Goal: Task Accomplishment & Management: Use online tool/utility

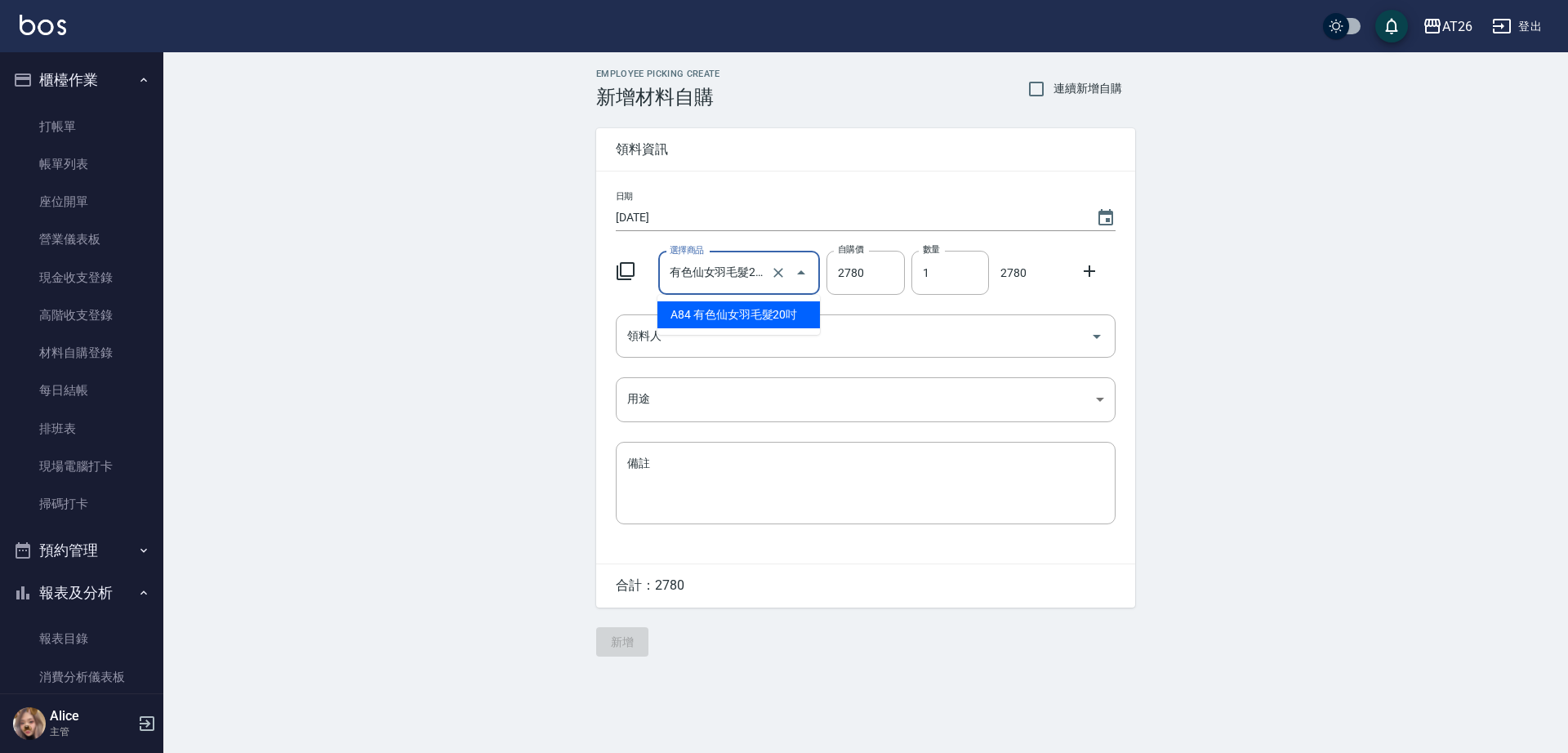
click at [739, 272] on input "有色仙女羽毛髮20吋" at bounding box center [716, 273] width 102 height 28
click at [430, 397] on div "Employee Picking Create 新增材料自購 連續新增自購 領料資訊 日期 [DATE] 選擇商品 有色仙女羽毛髮20吋 選擇商品 自購價 2…" at bounding box center [865, 362] width 1404 height 621
click at [798, 315] on div "領料人" at bounding box center [865, 336] width 500 height 44
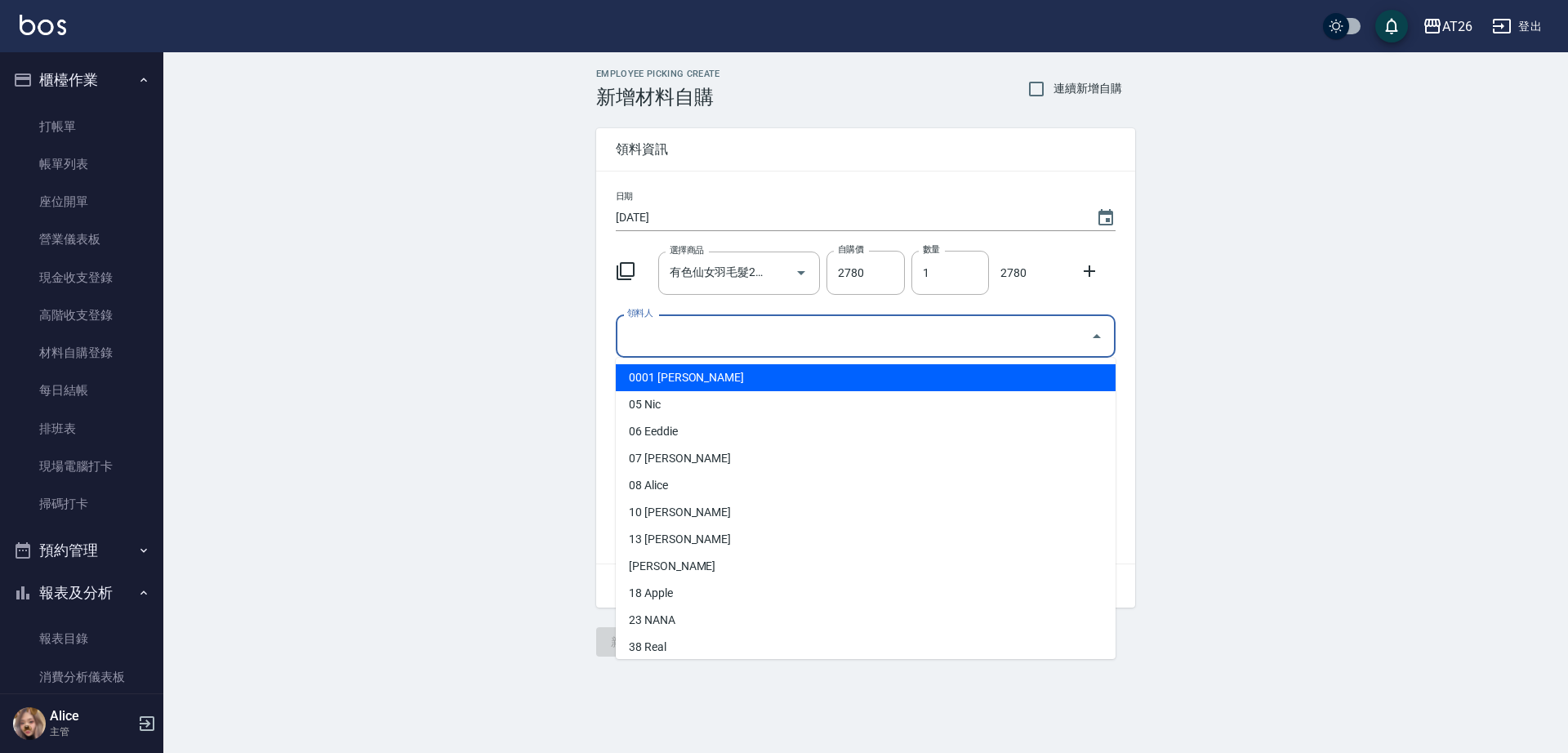
click at [798, 316] on div "領料人" at bounding box center [865, 336] width 500 height 44
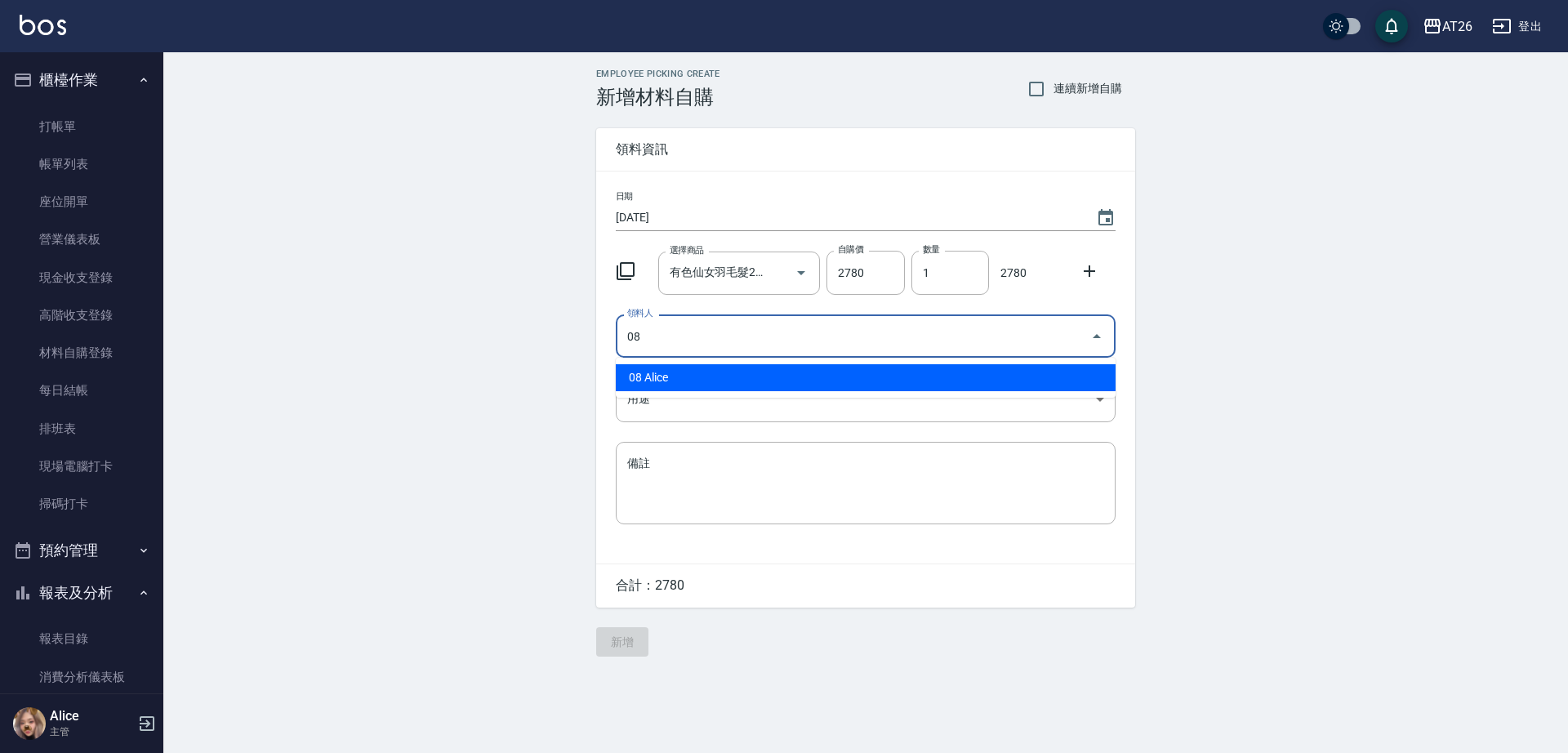
type input "08 Alice"
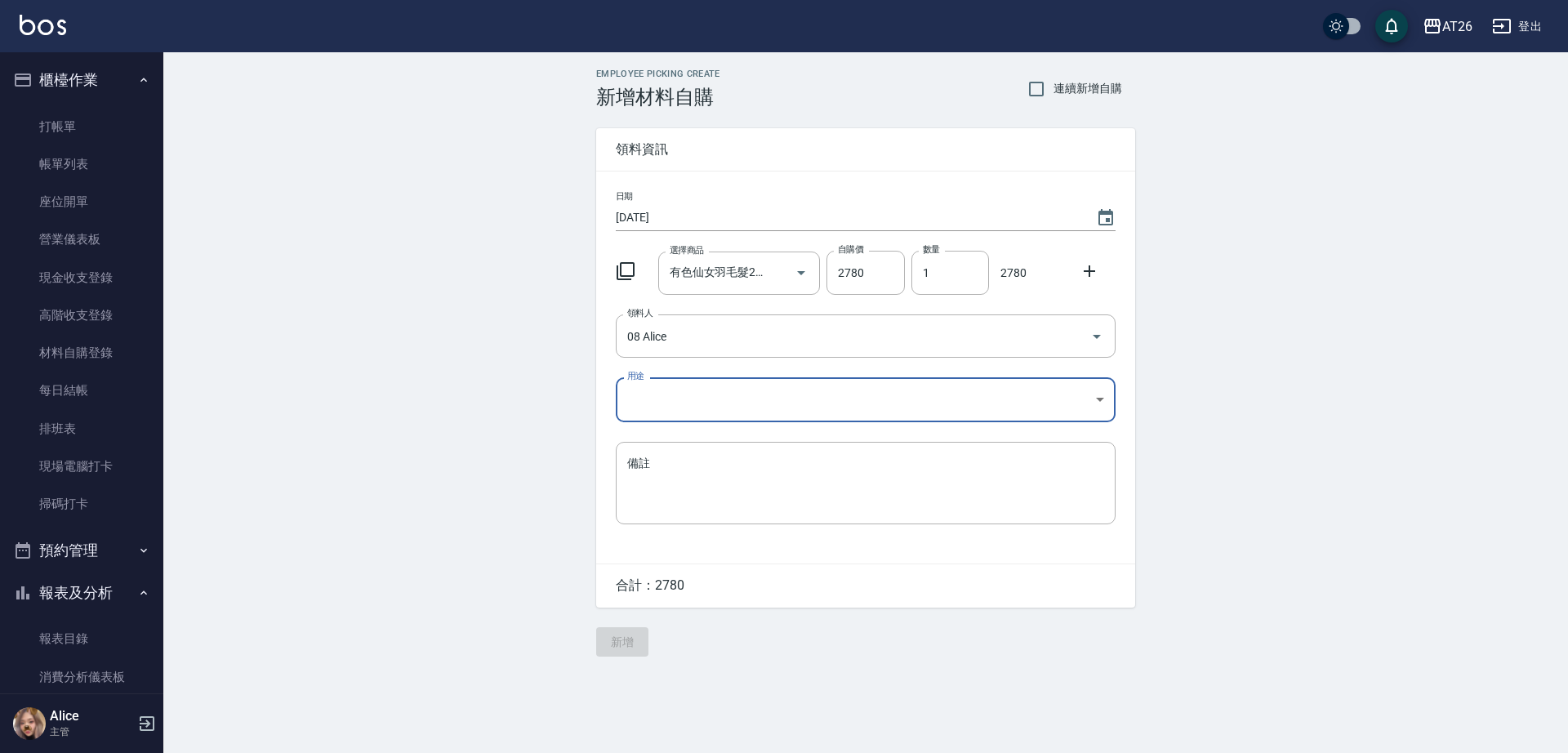
click at [664, 385] on body "AT26 登出 櫃檯作業 打帳單 帳單列表 座位開單 營業儀表板 現金收支登錄 高階收支登錄 材料自購登錄 每日結帳 排班表 現場電腦打卡 掃碼打卡 預約管理…" at bounding box center [784, 376] width 1568 height 753
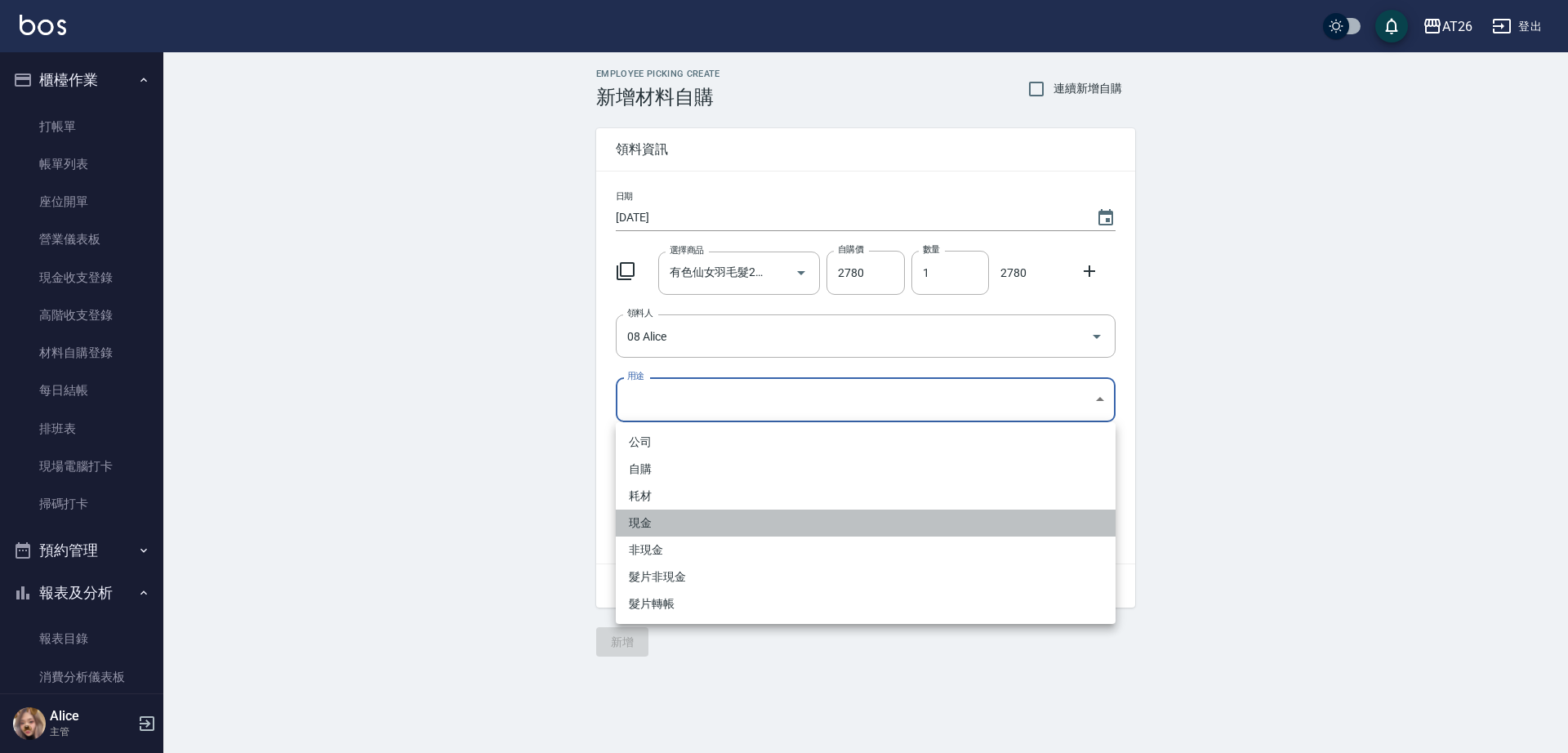
click at [677, 527] on li "現金" at bounding box center [865, 524] width 500 height 27
type input "現金"
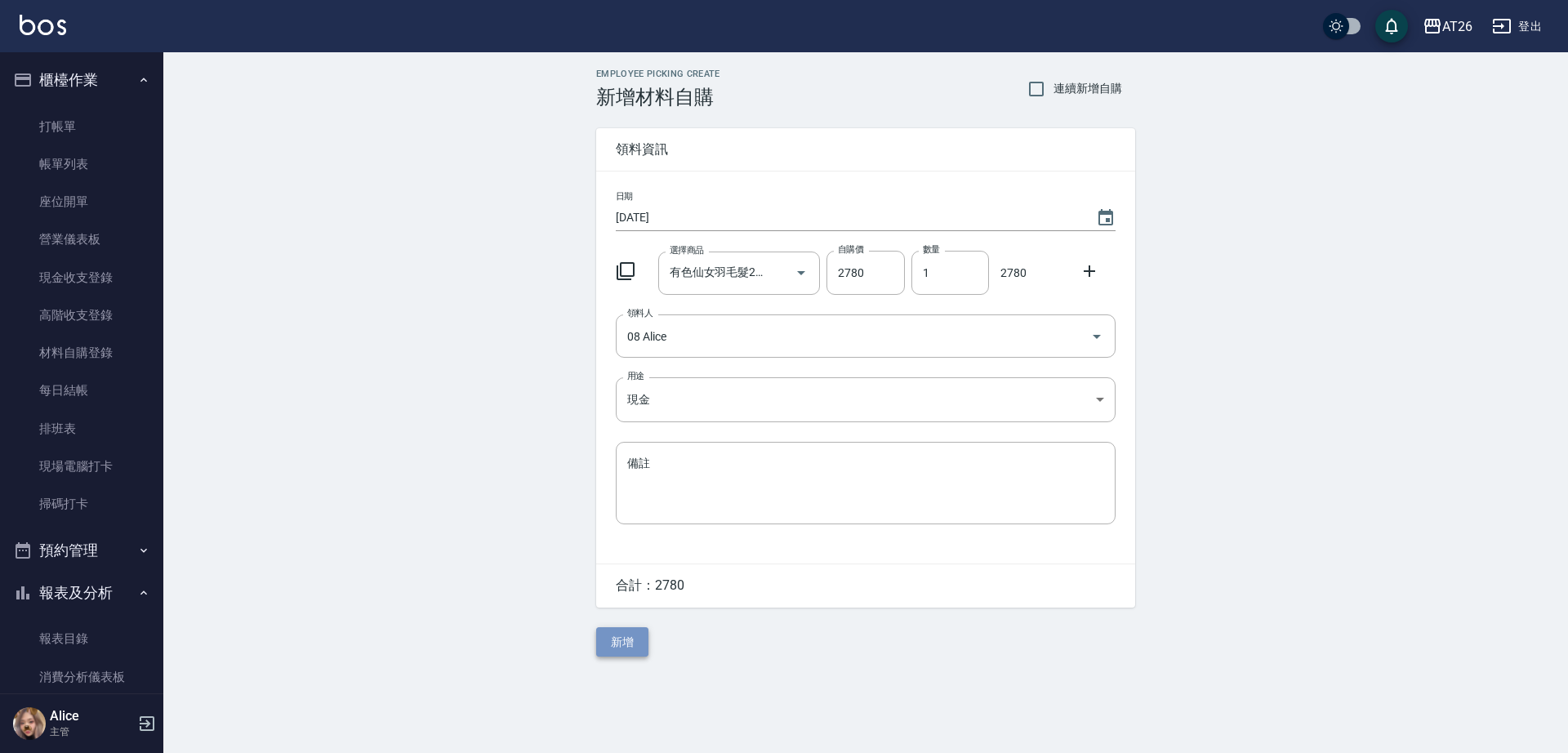
click at [634, 650] on button "新增" at bounding box center [622, 642] width 52 height 30
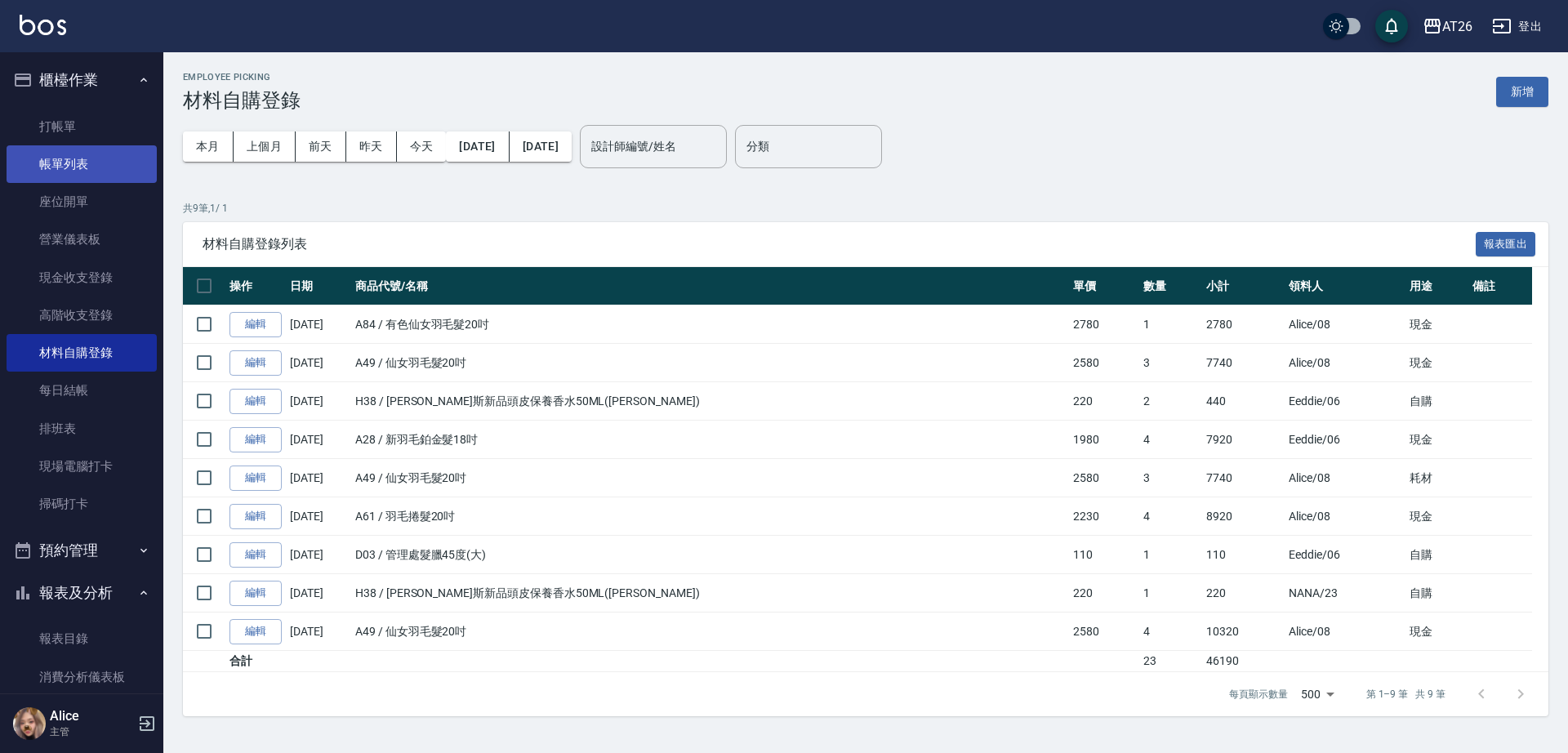
click at [57, 156] on link "帳單列表" at bounding box center [81, 164] width 150 height 37
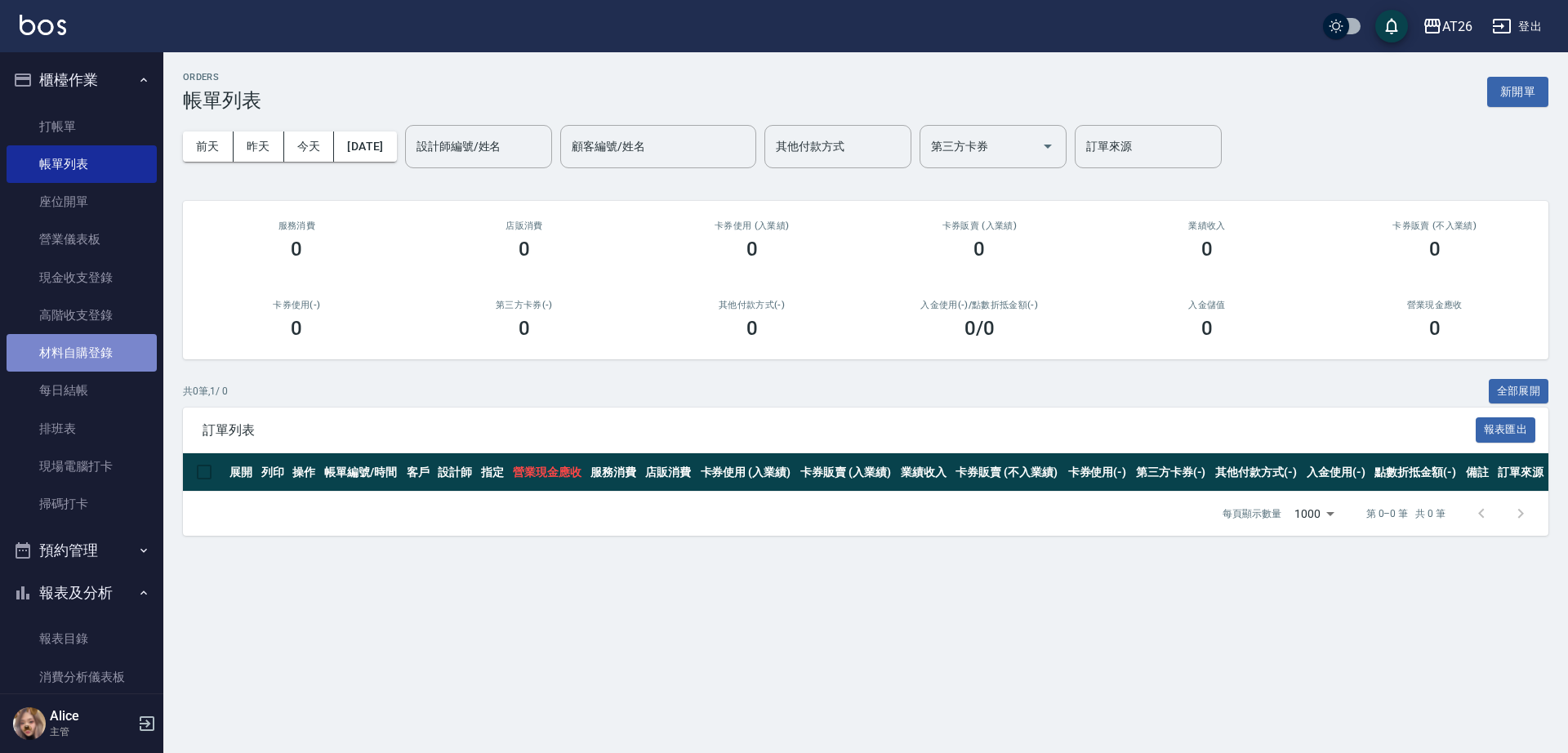
click at [125, 344] on link "材料自購登錄" at bounding box center [81, 352] width 150 height 37
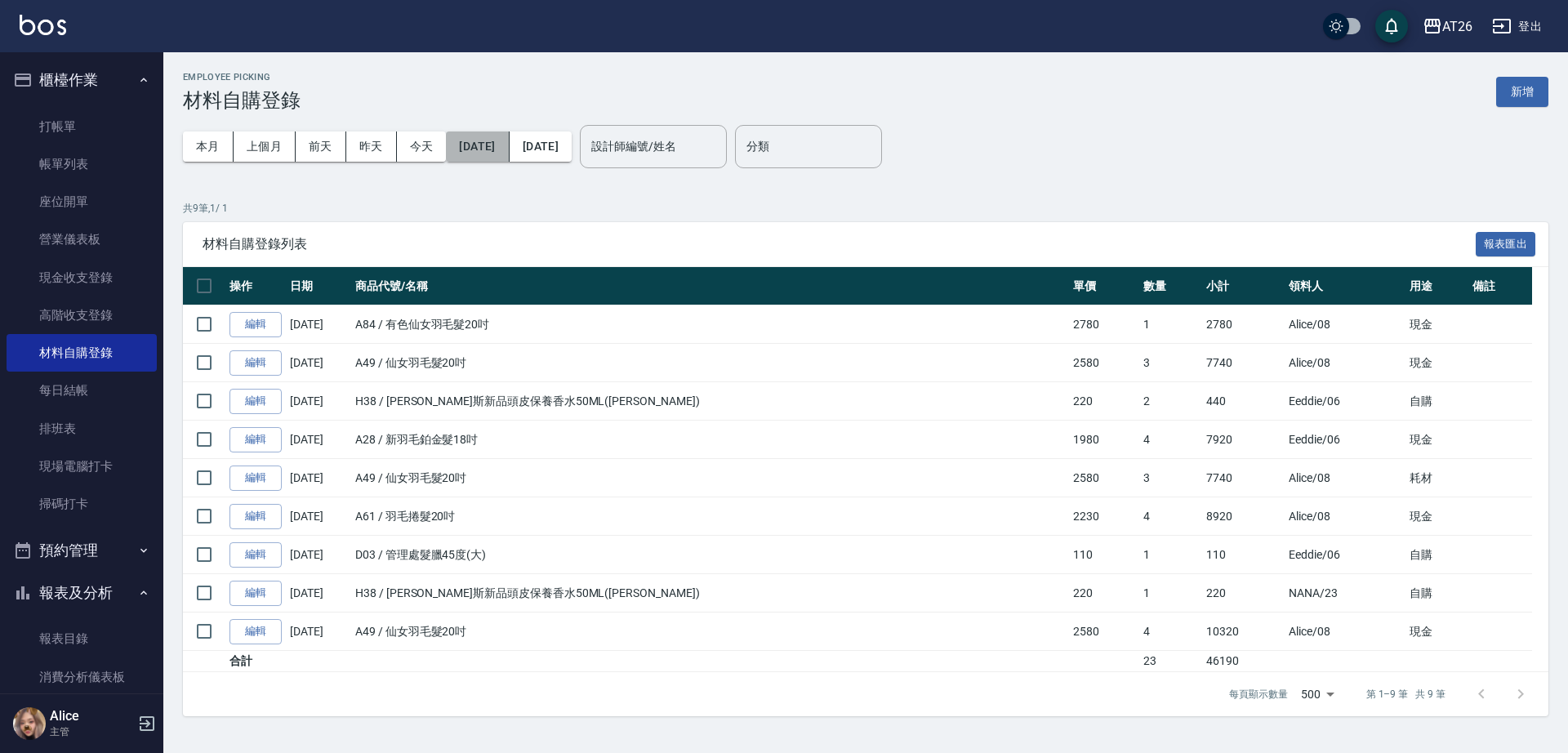
click at [470, 133] on button "[DATE]" at bounding box center [477, 146] width 63 height 30
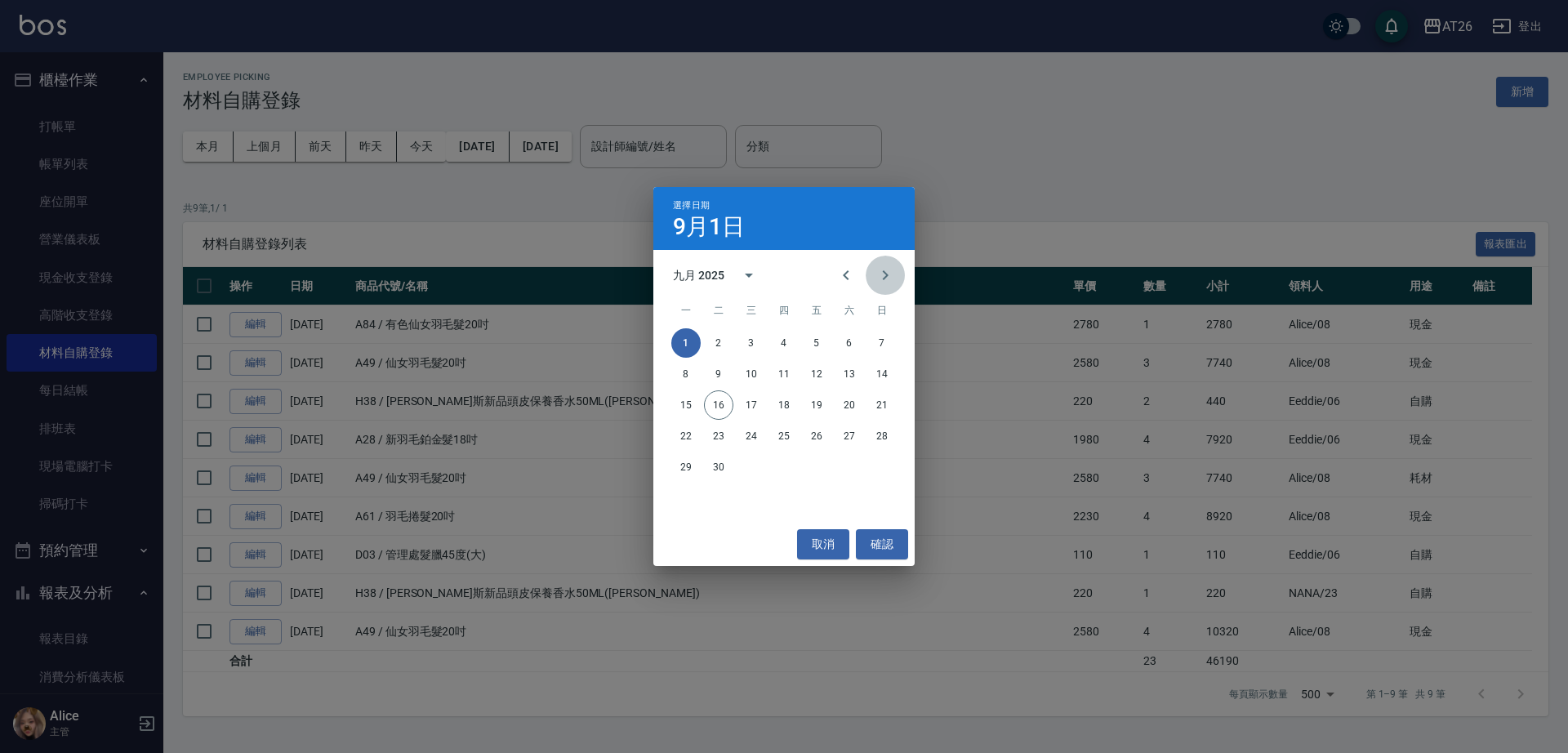
click at [896, 270] on button "Next month" at bounding box center [884, 275] width 39 height 39
drag, startPoint x: 755, startPoint y: 337, endPoint x: 617, endPoint y: 84, distance: 288.2
click at [758, 337] on button "1" at bounding box center [751, 343] width 29 height 29
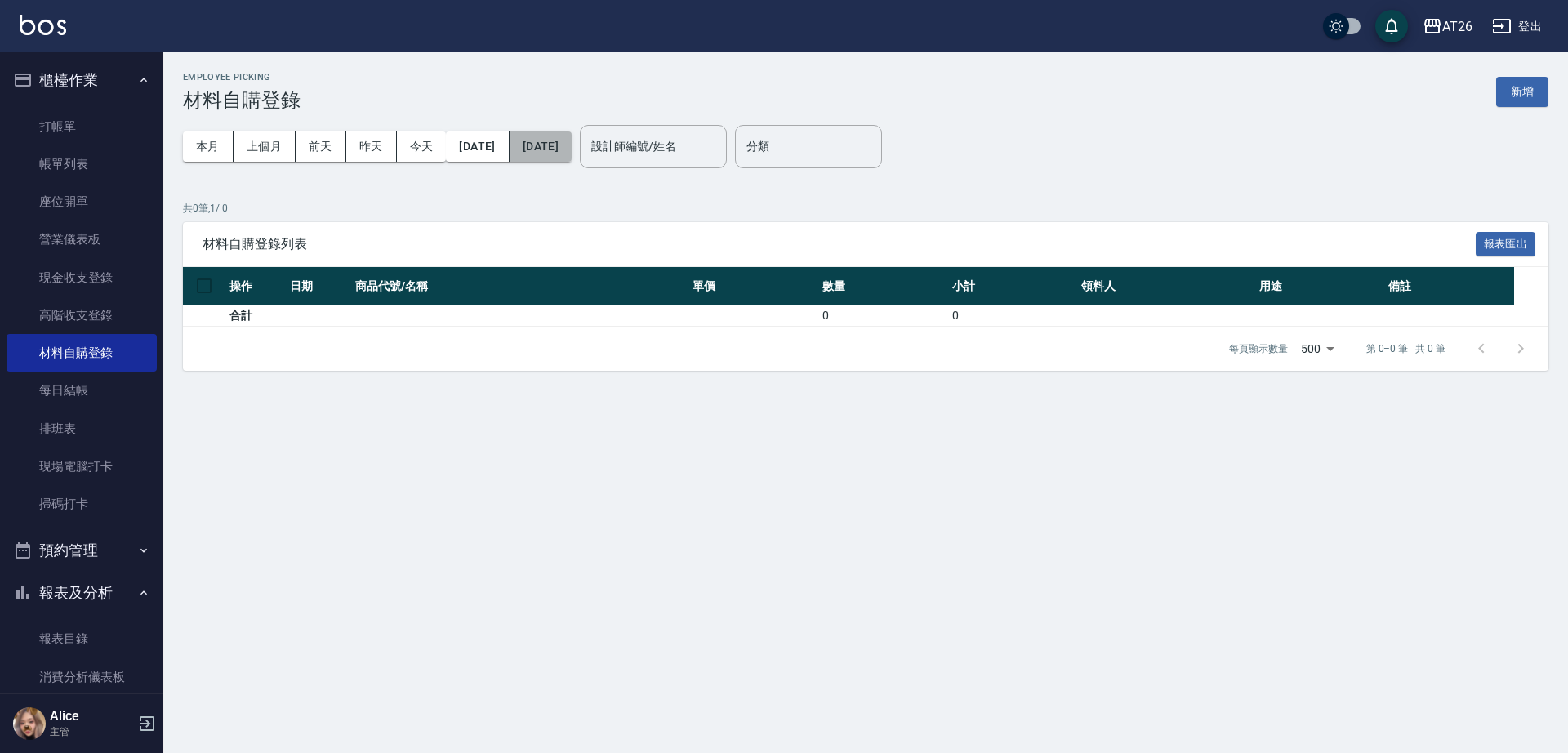
click at [572, 140] on button "[DATE]" at bounding box center [541, 146] width 62 height 30
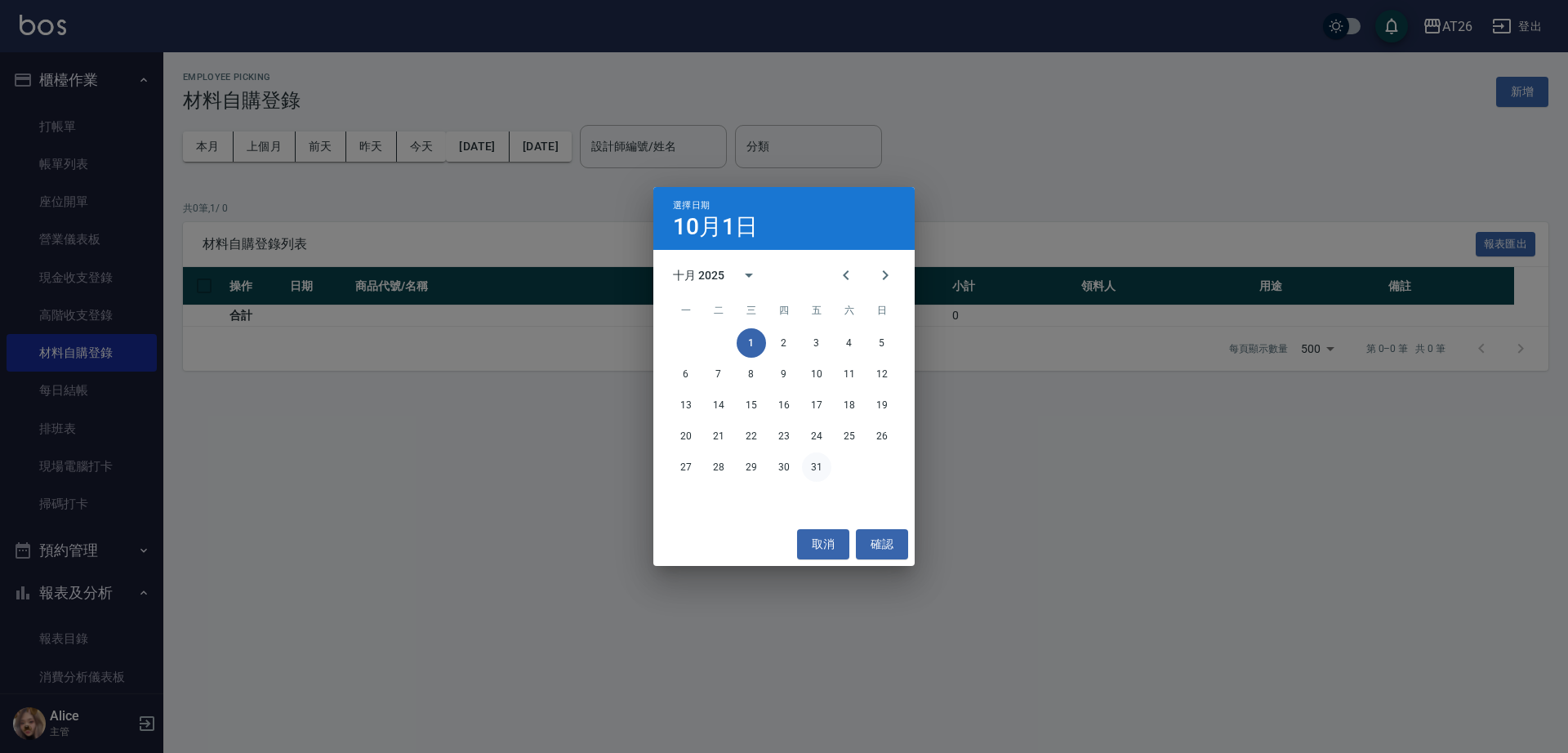
click at [818, 462] on button "31" at bounding box center [816, 467] width 29 height 29
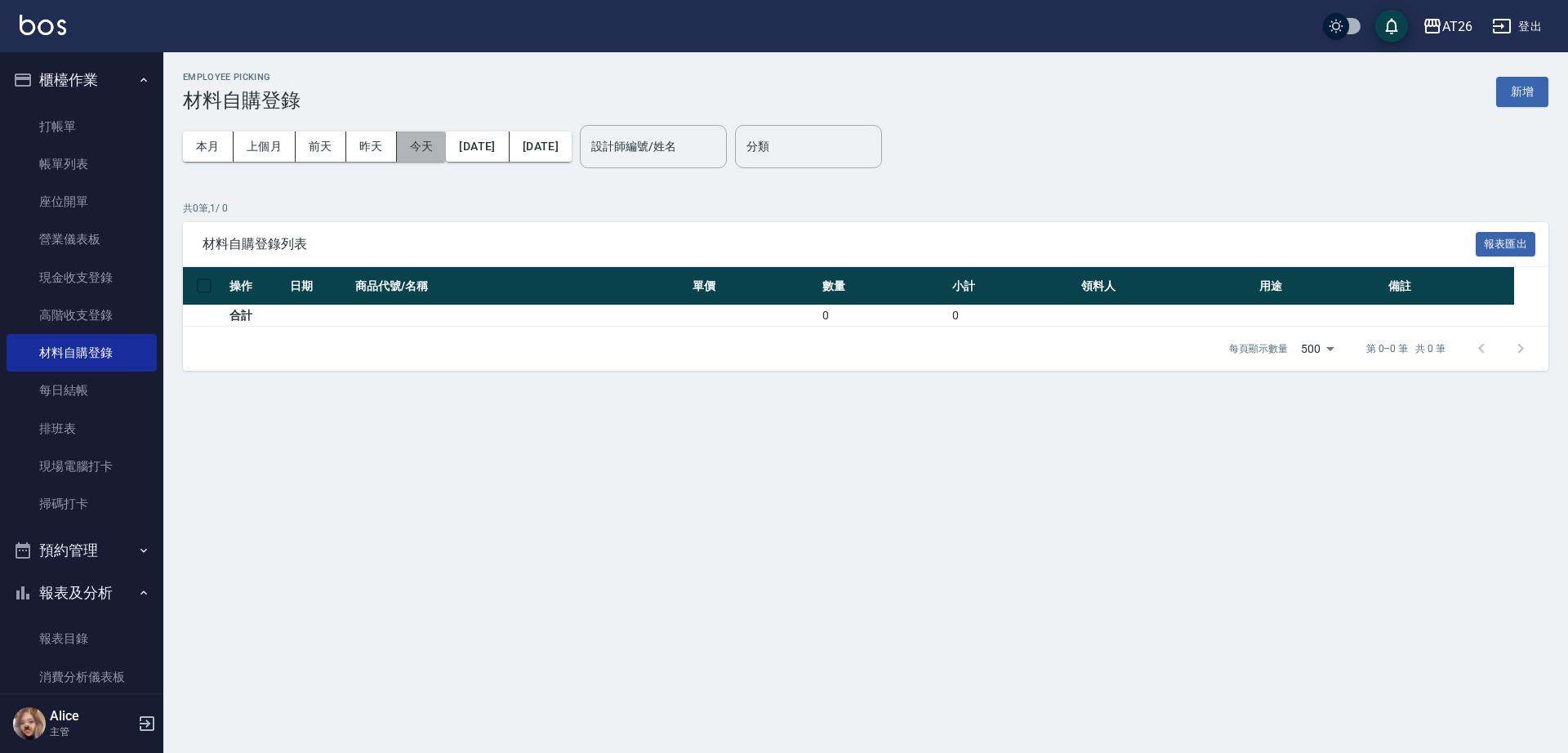
click at [436, 147] on button "今天" at bounding box center [422, 146] width 50 height 30
